Goal: Information Seeking & Learning: Learn about a topic

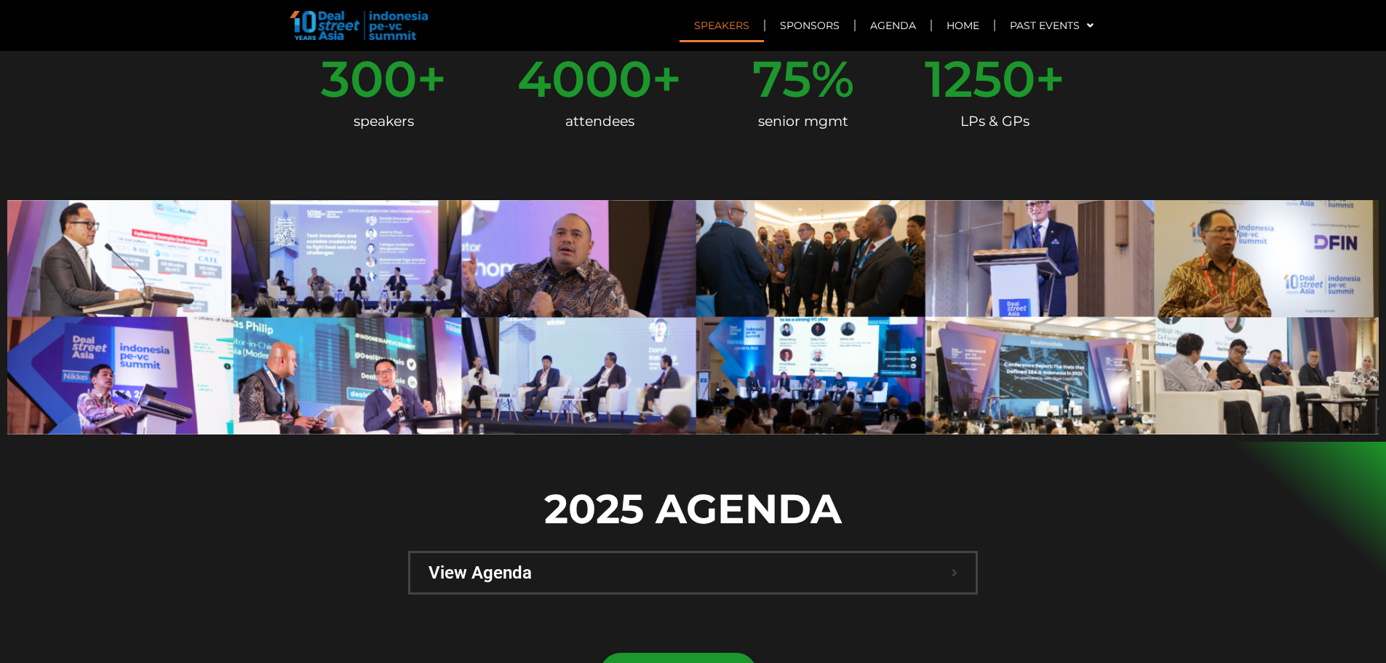
click at [707, 17] on link "Speakers" at bounding box center [722, 25] width 84 height 33
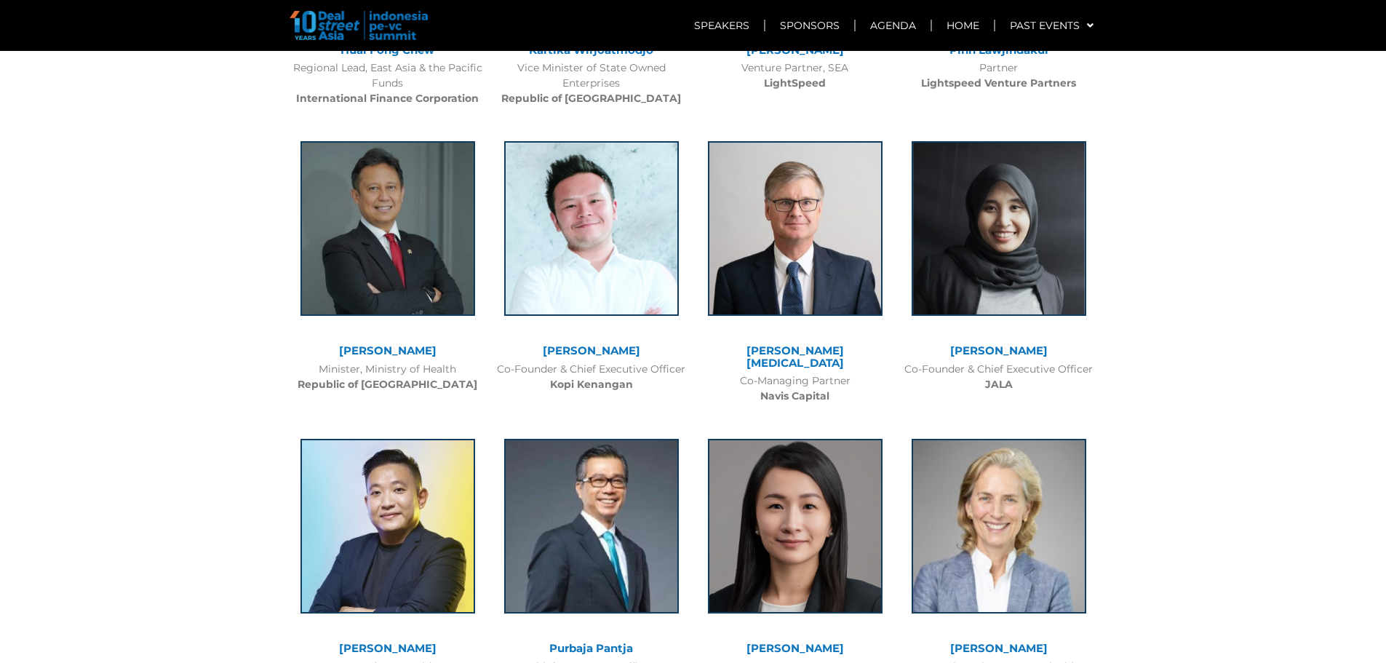
scroll to position [2669, 0]
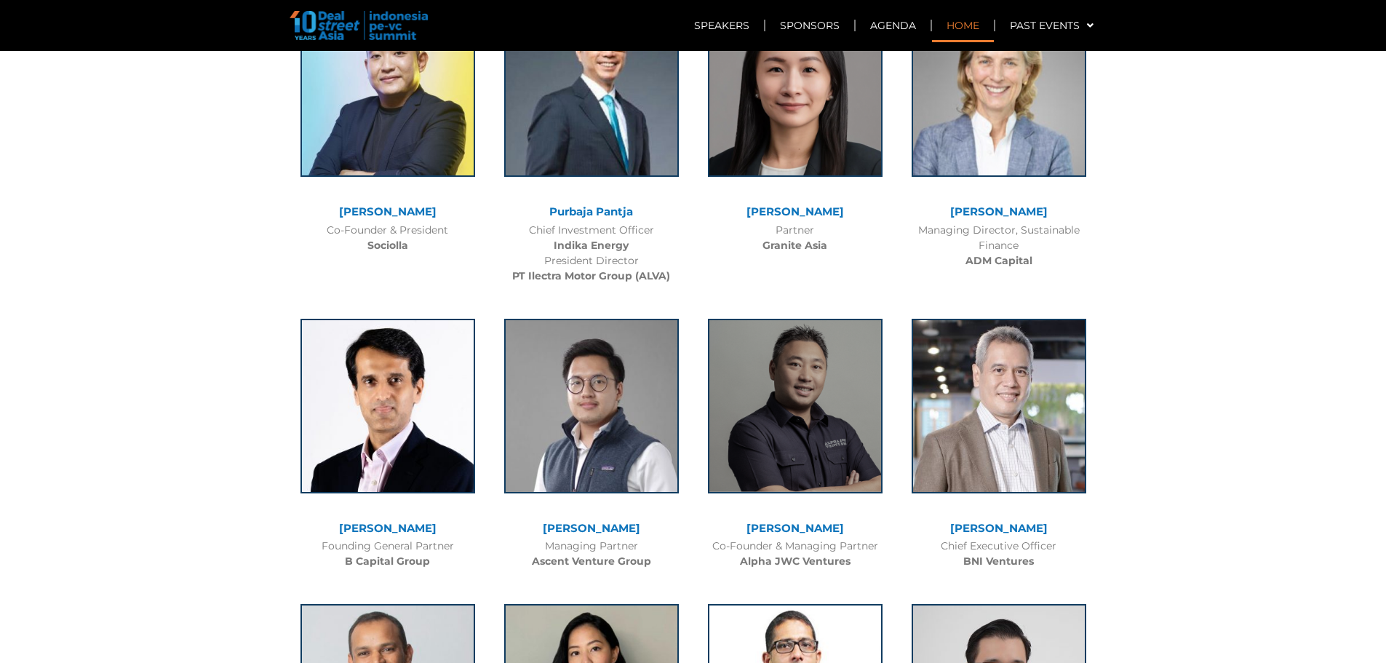
click at [958, 23] on link "Home" at bounding box center [963, 25] width 62 height 33
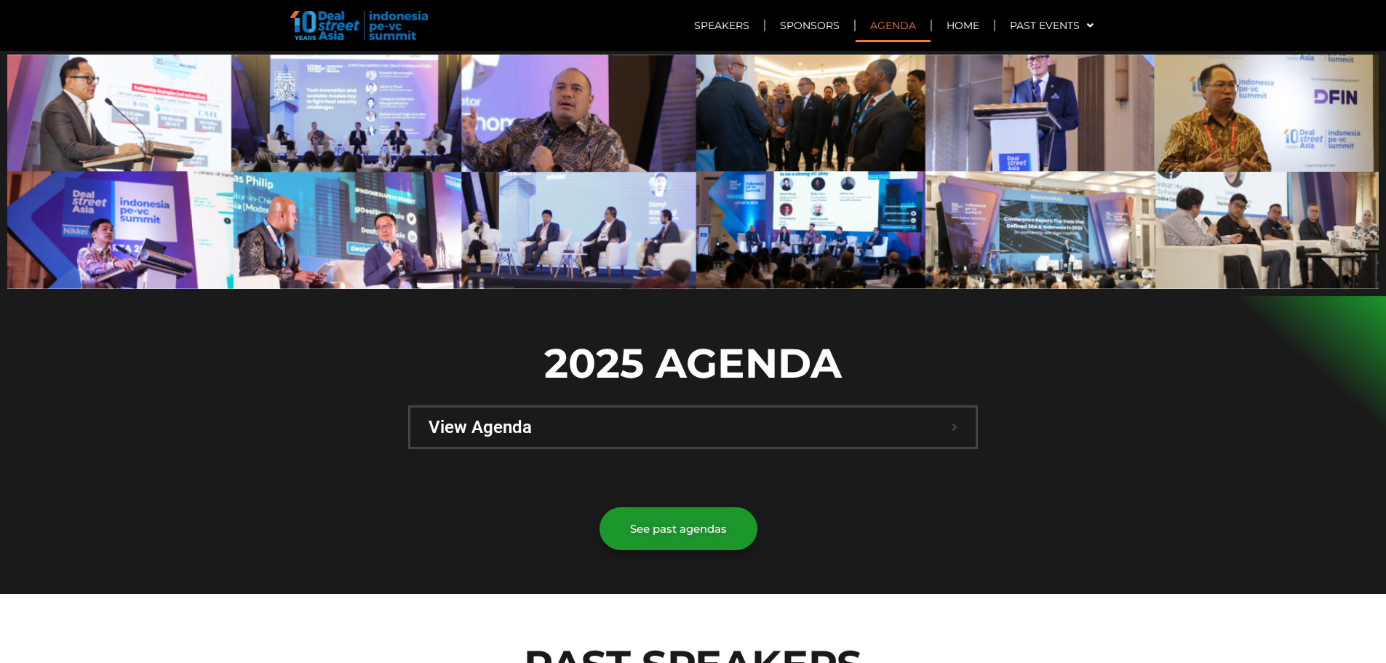
click at [742, 418] on span "View Agenda" at bounding box center [690, 426] width 523 height 17
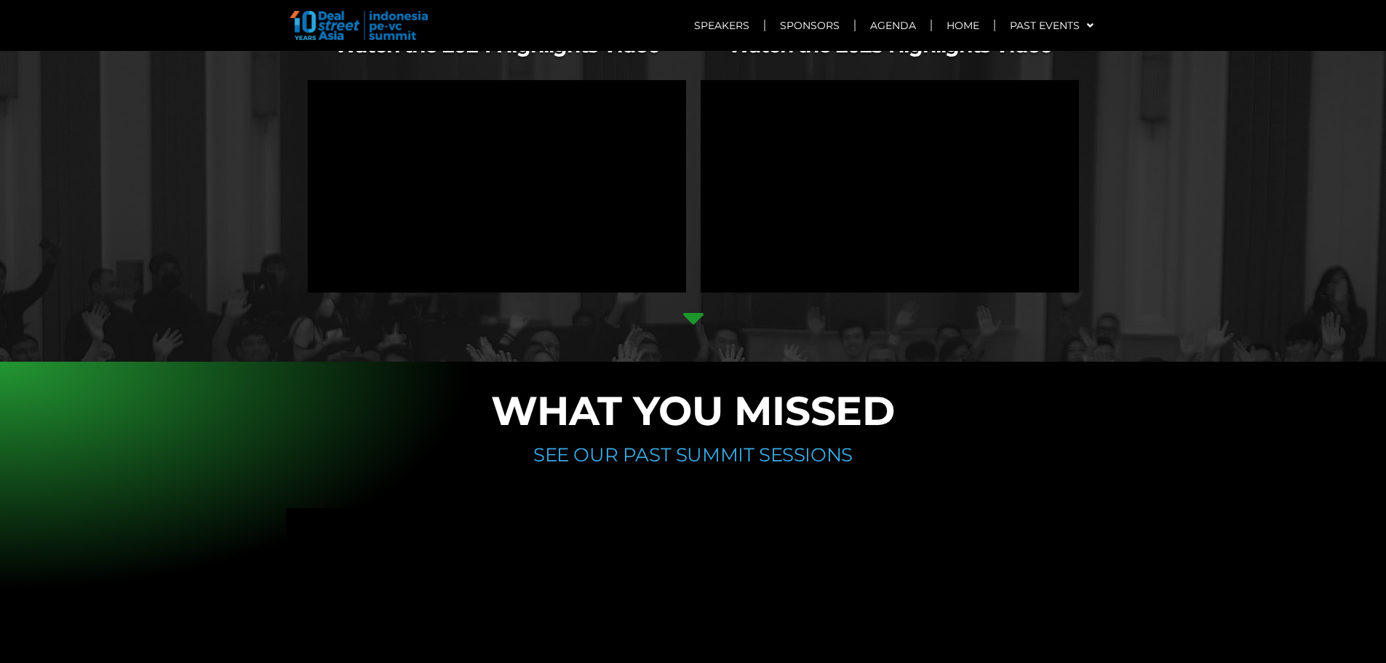
scroll to position [10261, 0]
